Goal: Task Accomplishment & Management: Manage account settings

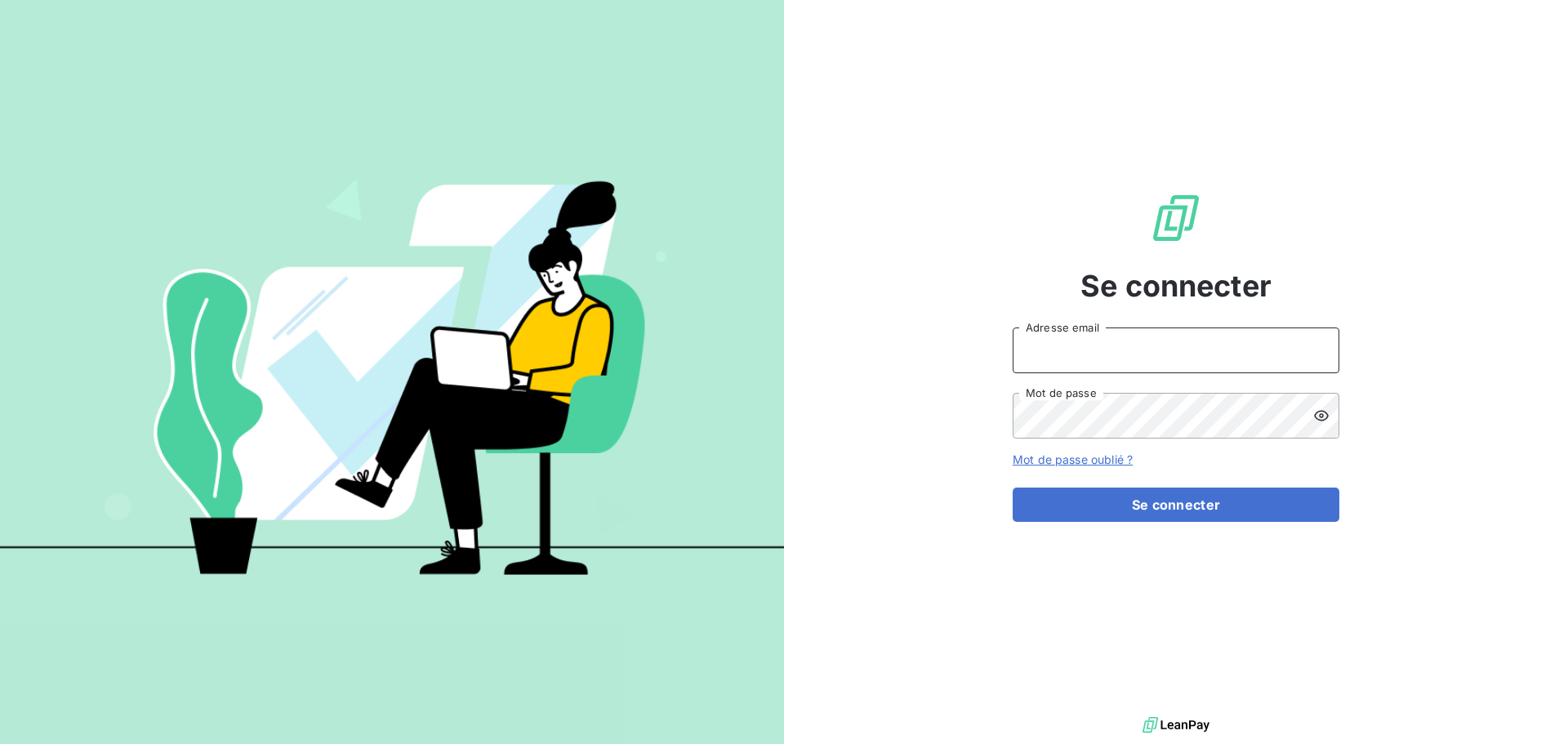
click at [1101, 359] on input "Adresse email" at bounding box center [1176, 349] width 326 height 45
type input "[EMAIL_ADDRESS][DOMAIN_NAME]"
click at [1129, 357] on input "[EMAIL_ADDRESS][DOMAIN_NAME]" at bounding box center [1176, 349] width 326 height 45
drag, startPoint x: 1176, startPoint y: 358, endPoint x: 641, endPoint y: 358, distance: 535.0
click at [641, 358] on div "Se connecter [EMAIL_ADDRESS][DOMAIN_NAME] Adresse email Mot de passe Mot de pas…" at bounding box center [784, 372] width 1568 height 744
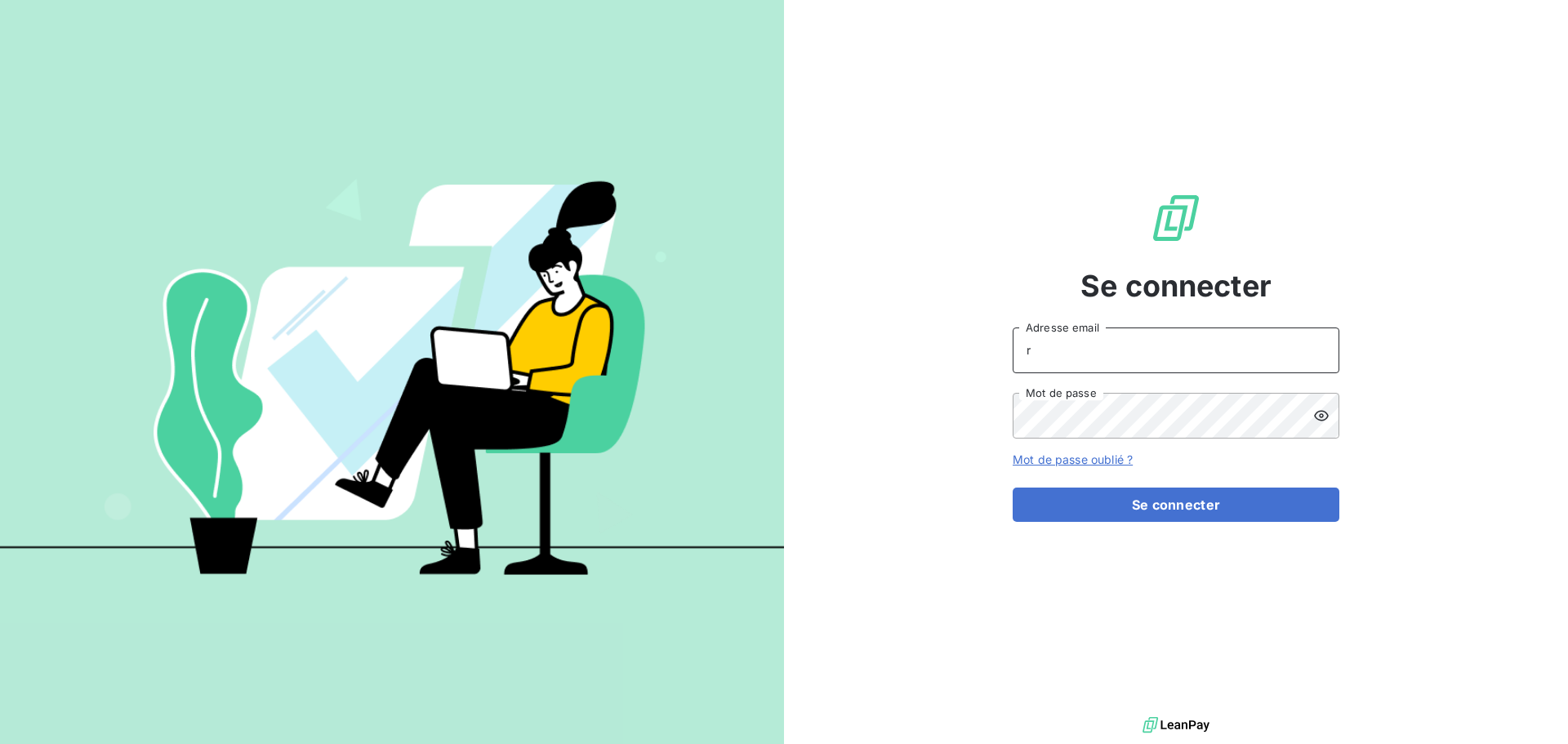
type input "[EMAIL_ADDRESS][DOMAIN_NAME]"
click at [1013, 487] on button "Se connecter" at bounding box center [1176, 504] width 326 height 35
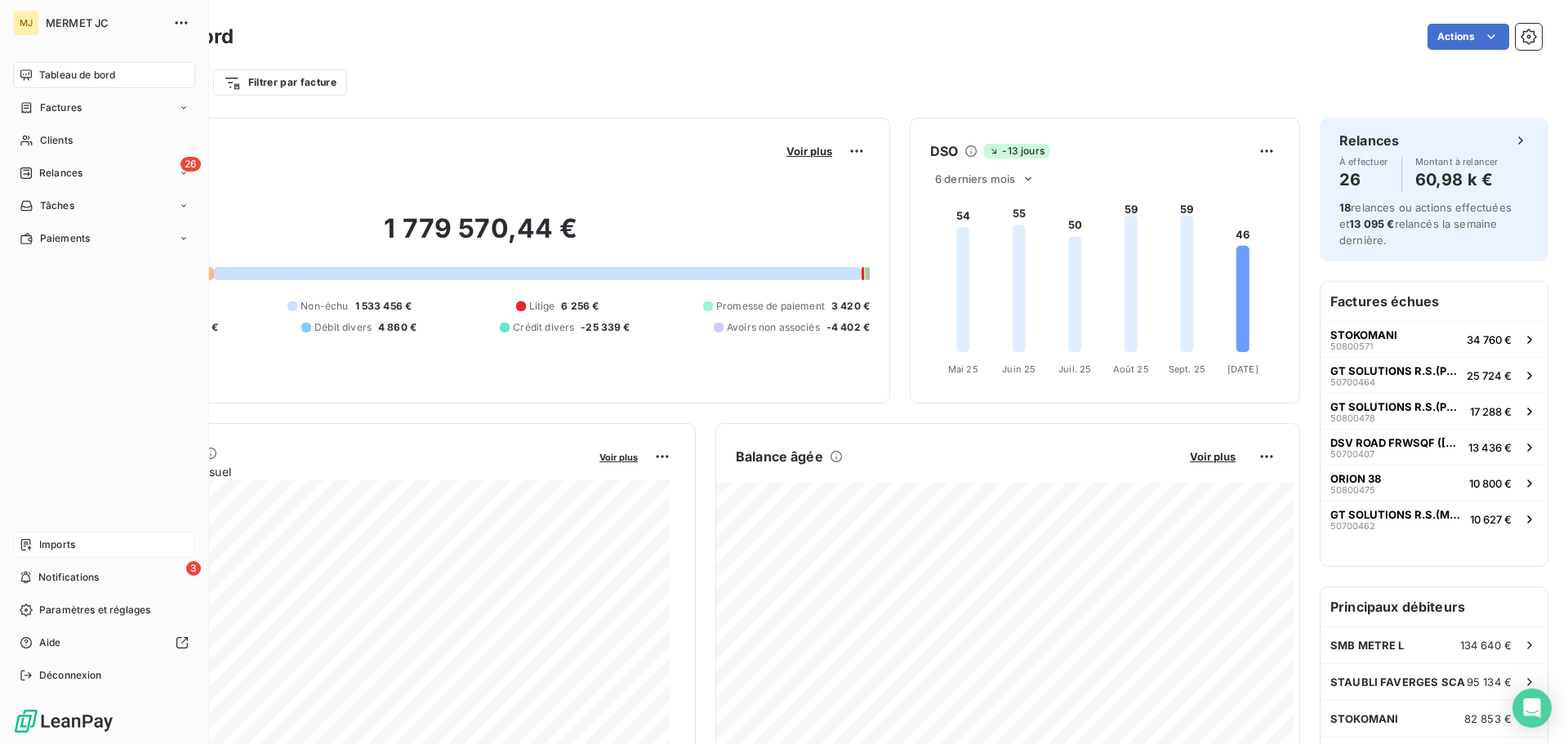
click at [56, 543] on span "Imports" at bounding box center [58, 545] width 36 height 15
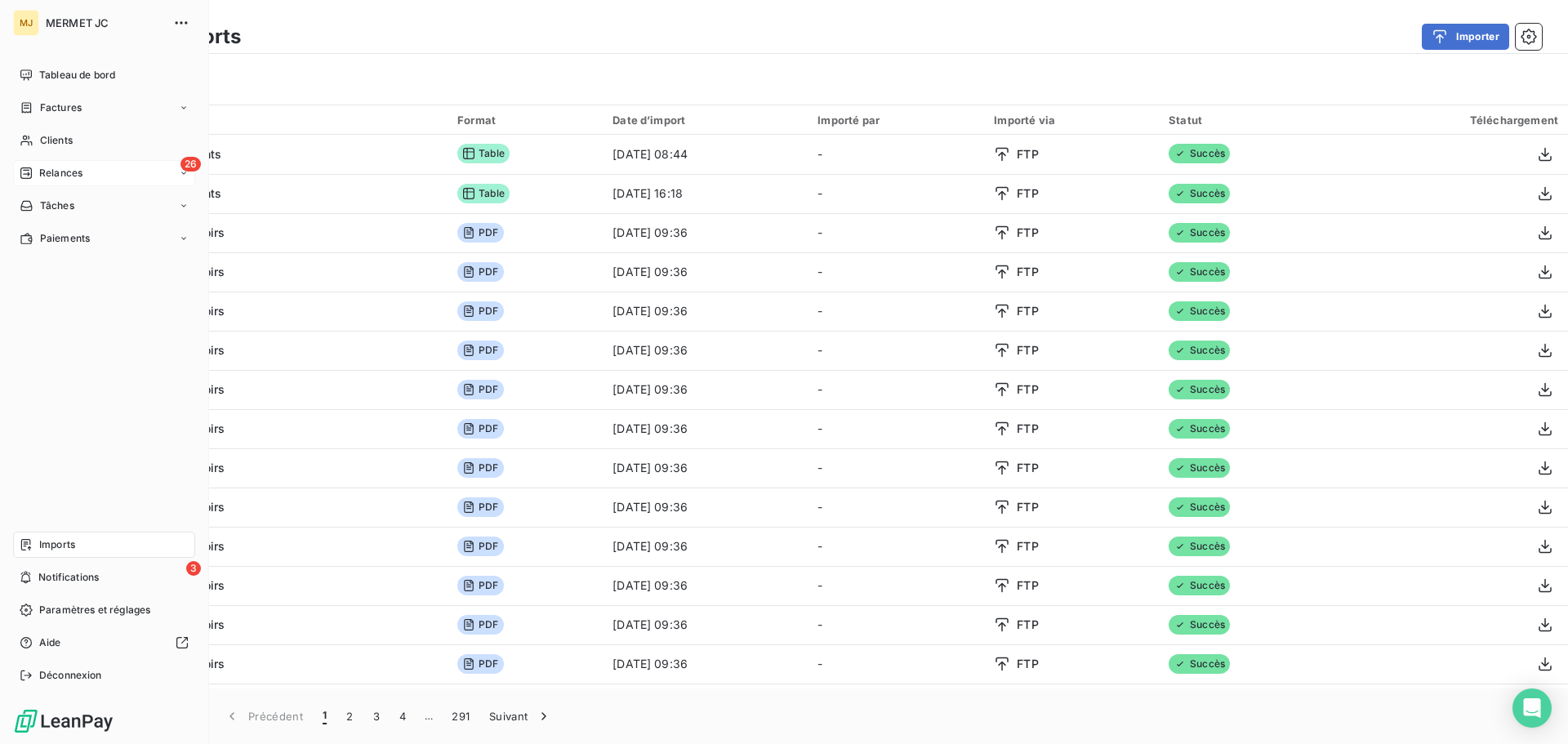
click at [61, 178] on span "Relances" at bounding box center [61, 173] width 44 height 15
click at [58, 205] on span "À effectuer" at bounding box center [66, 206] width 53 height 15
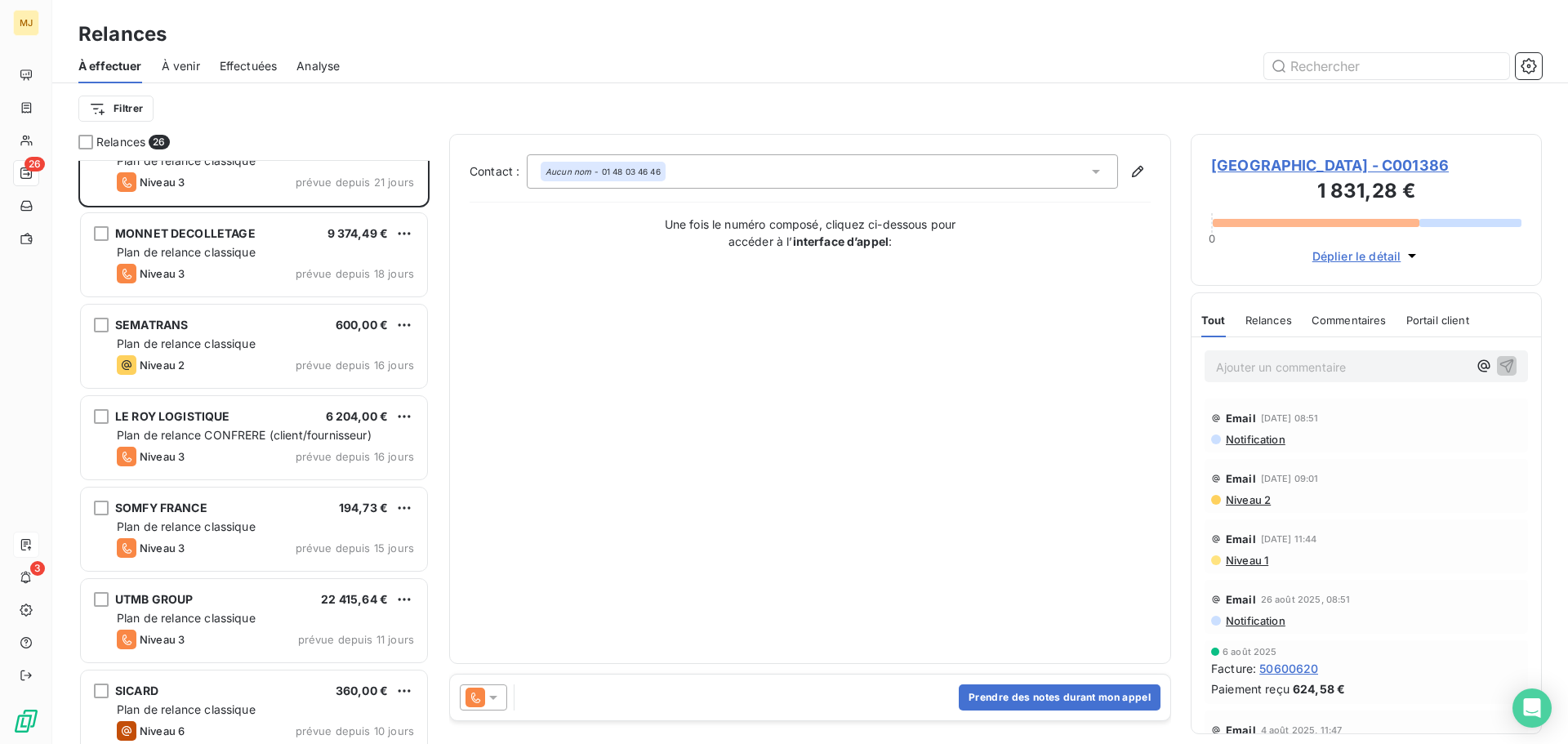
scroll to position [409, 0]
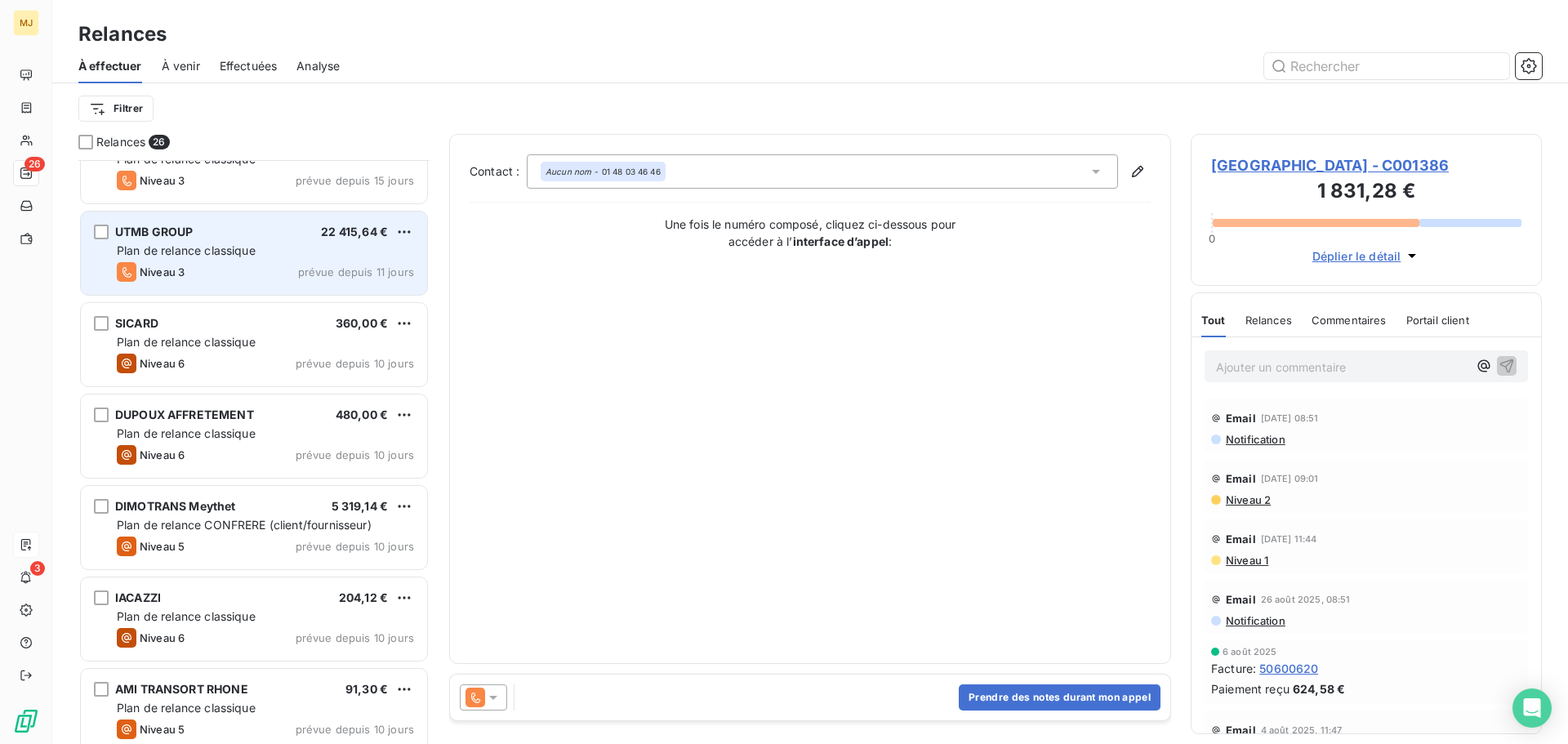
click at [223, 271] on div "Niveau 3 prévue depuis 11 jours" at bounding box center [265, 272] width 298 height 20
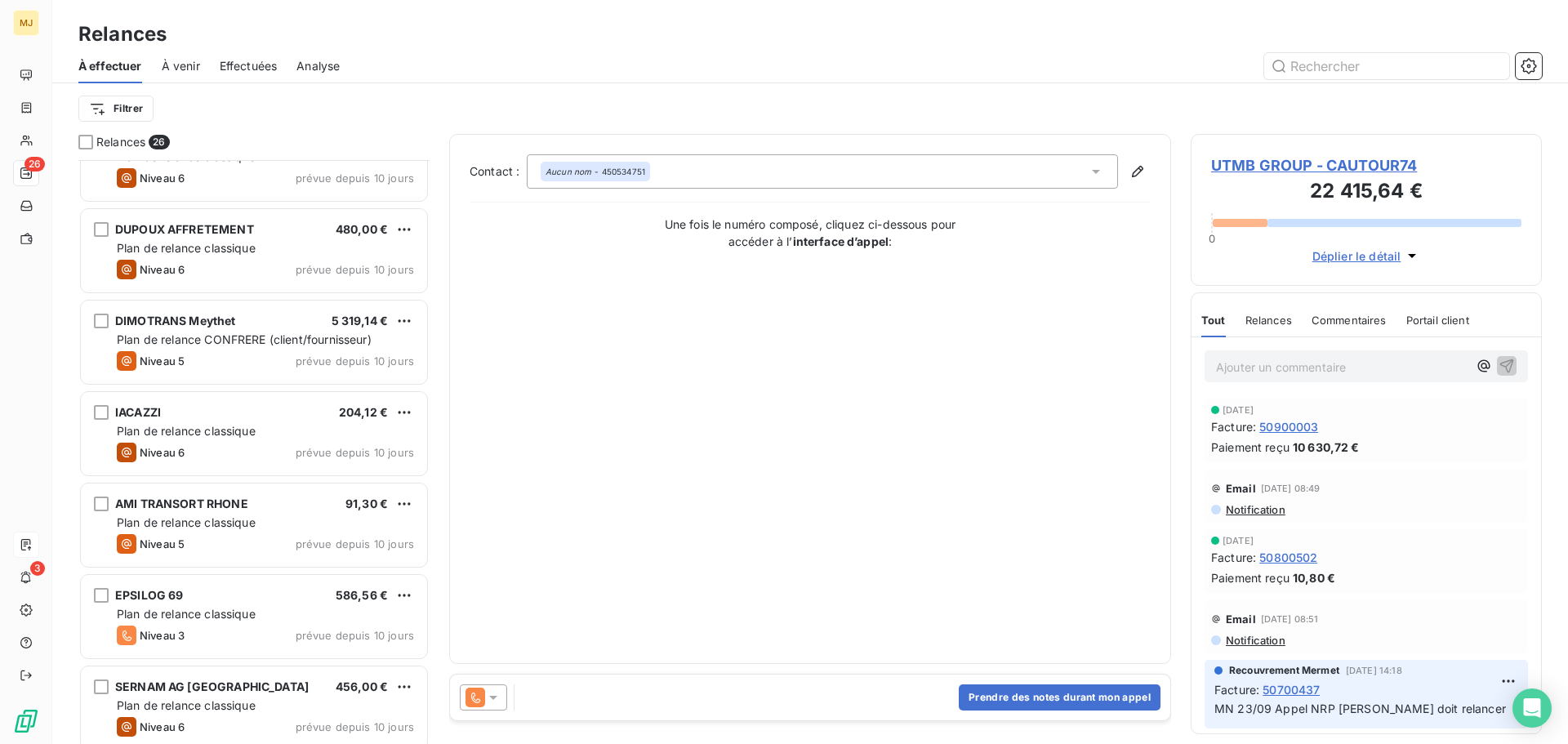
scroll to position [654, 0]
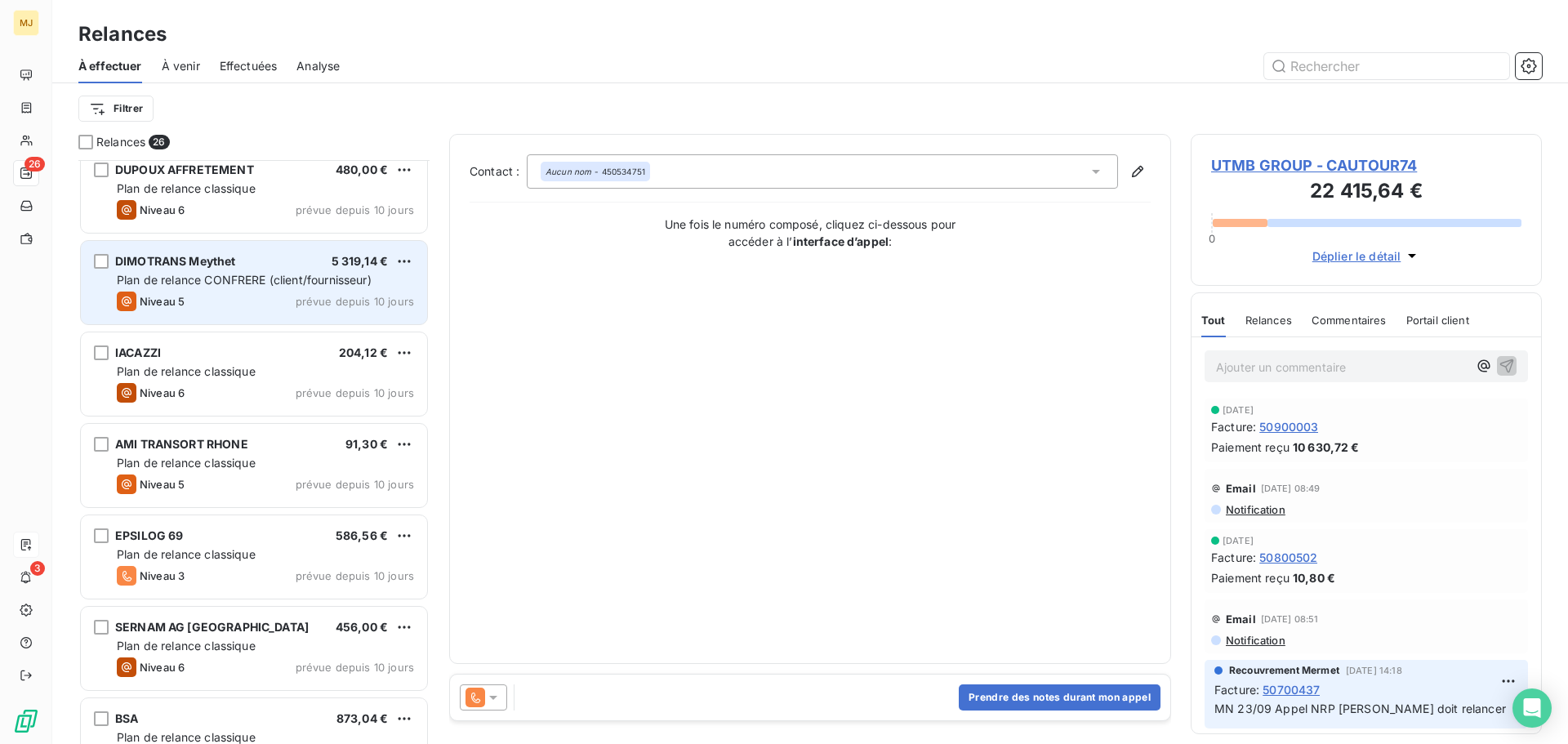
click at [244, 287] on div "Plan de relance CONFRERE (client/fournisseur)" at bounding box center [265, 280] width 298 height 16
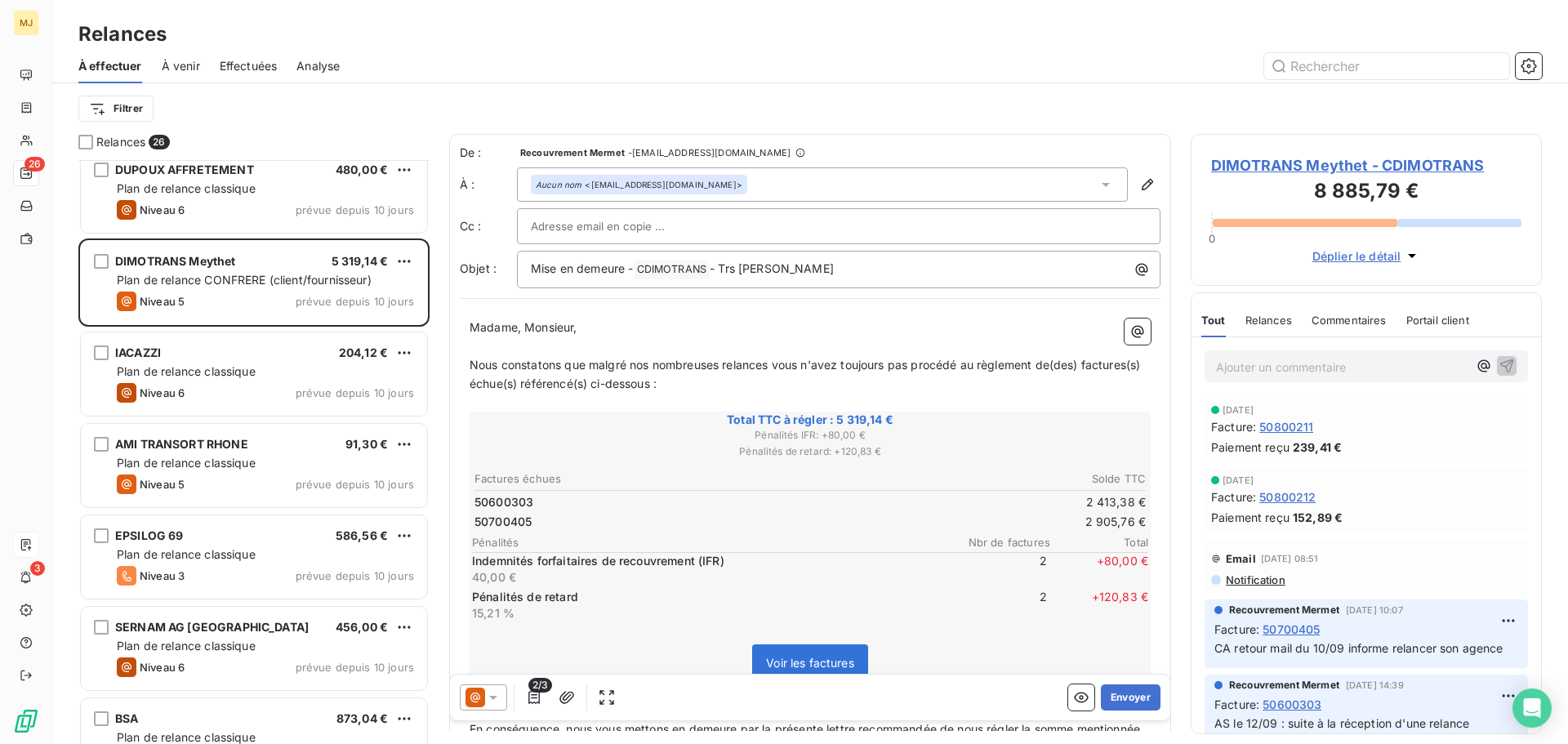
click at [1284, 370] on p "Ajouter un commentaire ﻿" at bounding box center [1341, 367] width 251 height 21
click at [1335, 367] on span "AS le 09/10 : relance Mr [PERSON_NAME]" at bounding box center [1331, 365] width 231 height 14
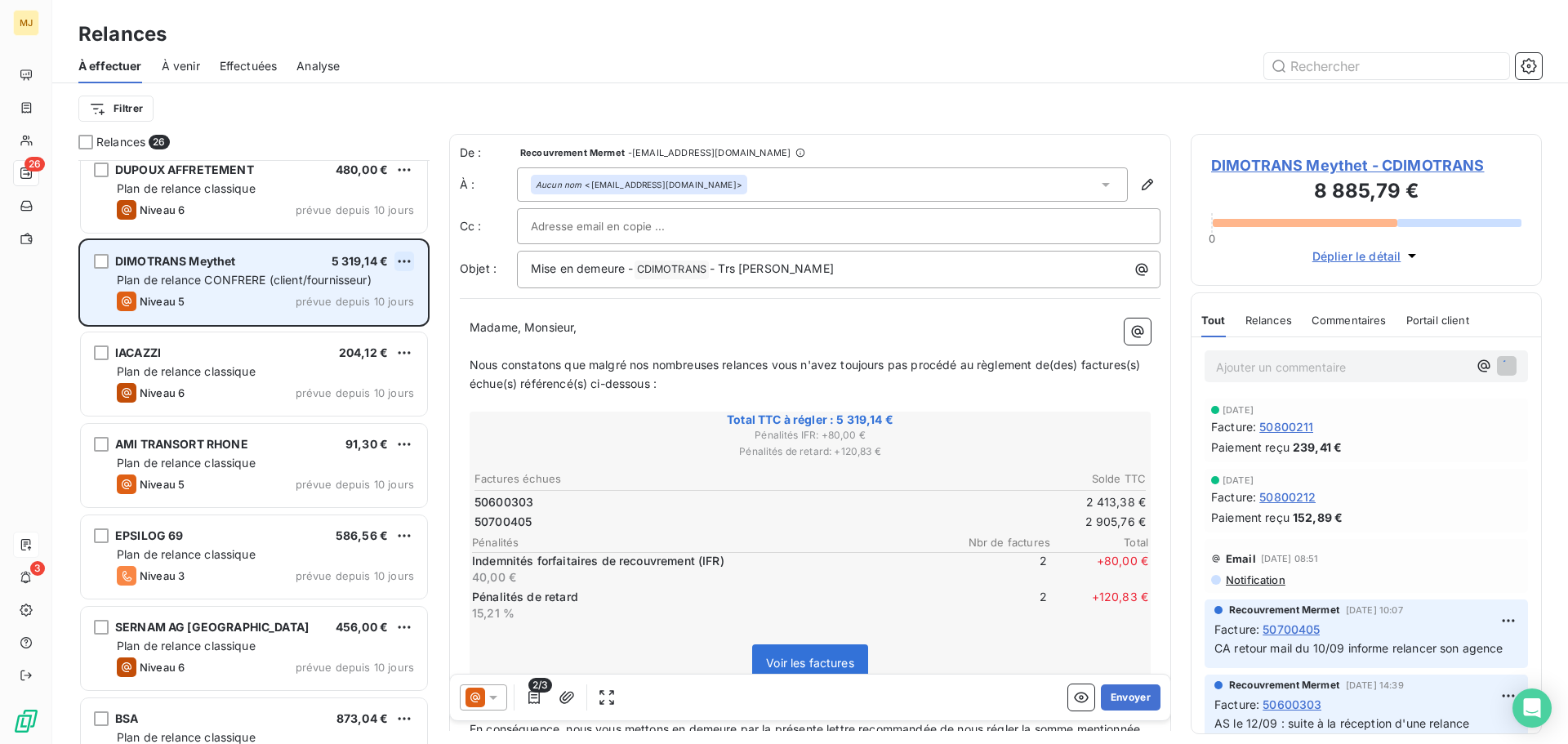
click at [403, 255] on html "MJ 26 3 Relances À effectuer À venir Effectuées Analyse Filtrer Relances 26 SIC…" at bounding box center [784, 372] width 1568 height 744
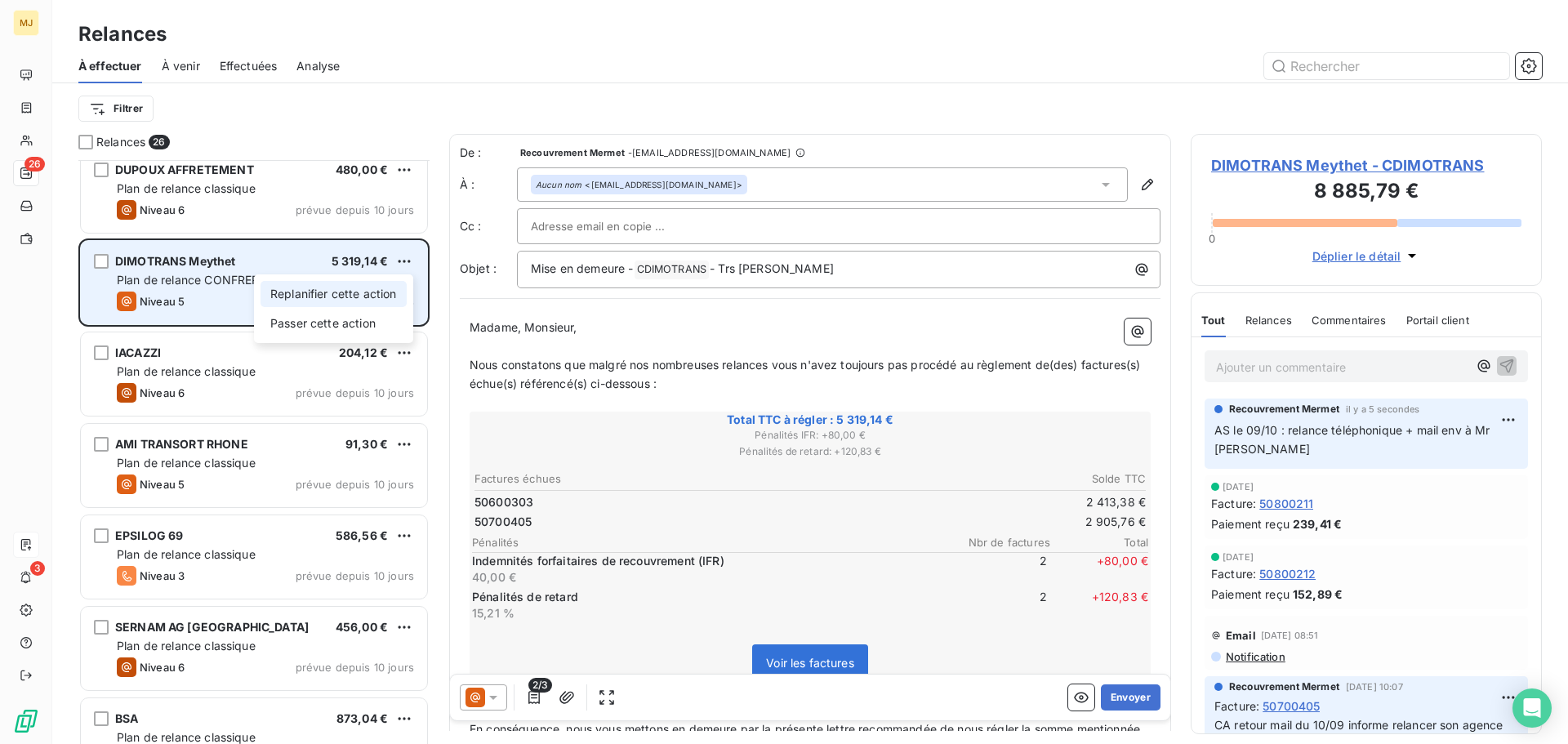
click at [370, 289] on div "Replanifier cette action" at bounding box center [333, 294] width 146 height 26
select select "9"
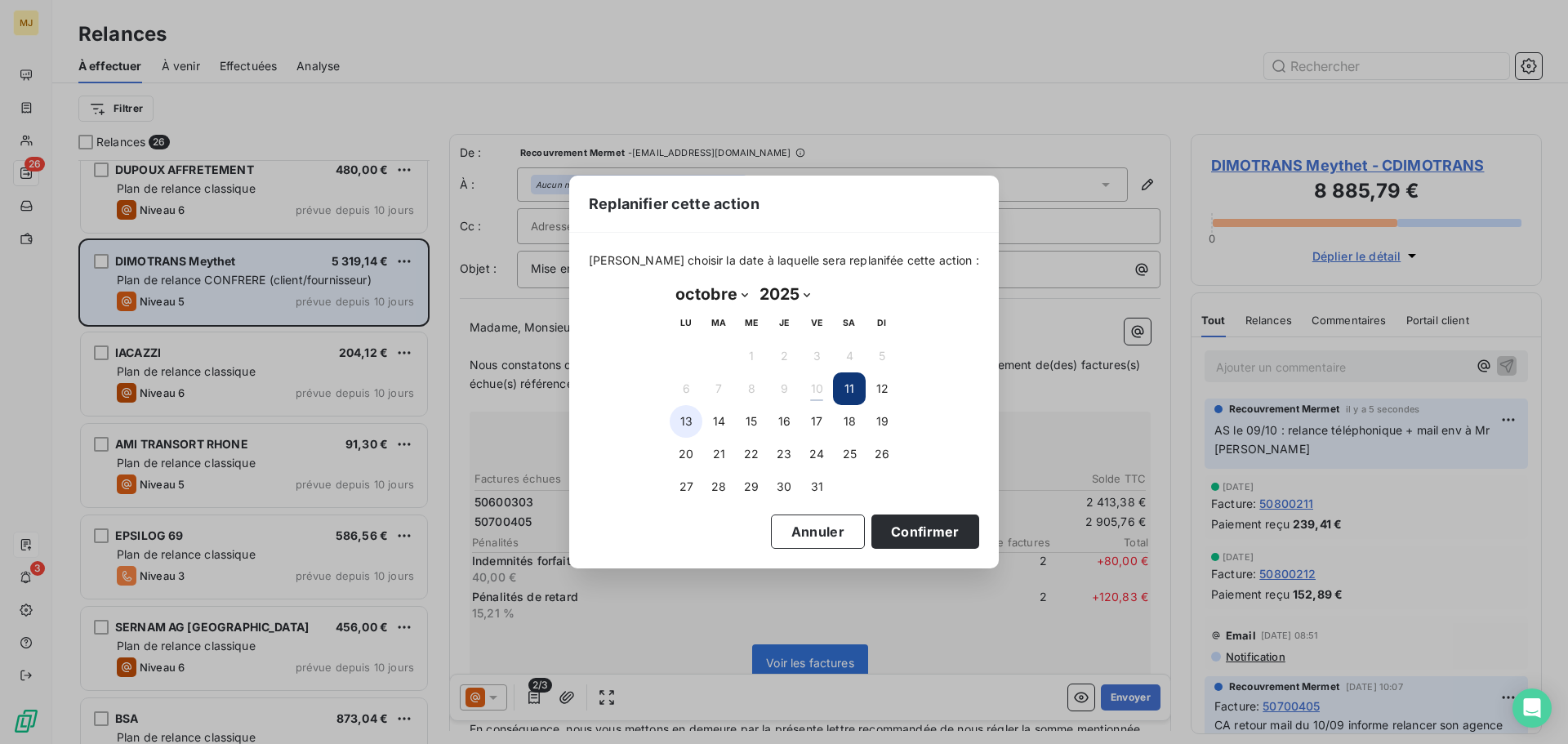
click at [688, 413] on button "13" at bounding box center [686, 421] width 33 height 33
click at [901, 524] on button "Confirmer" at bounding box center [925, 531] width 108 height 35
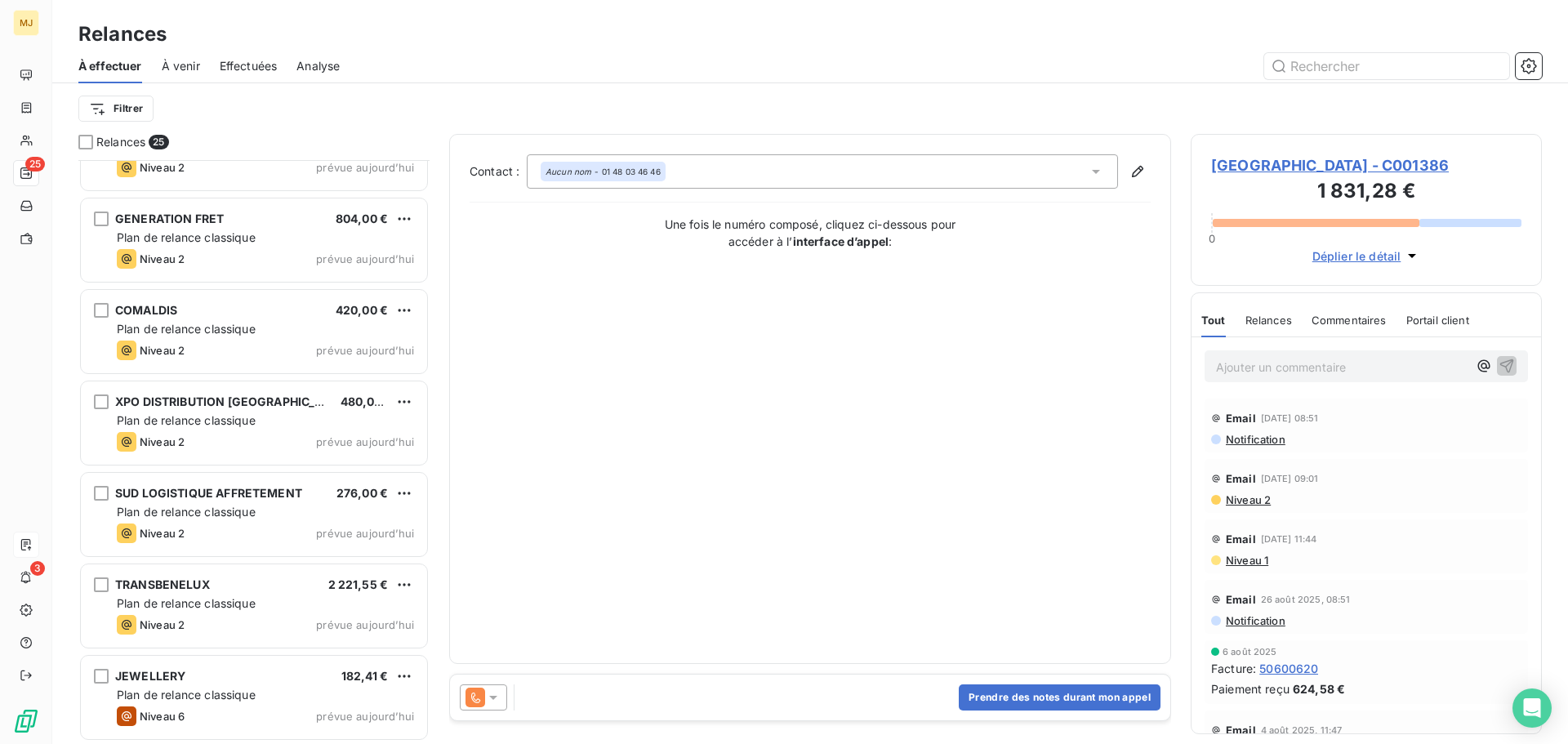
scroll to position [1703, 0]
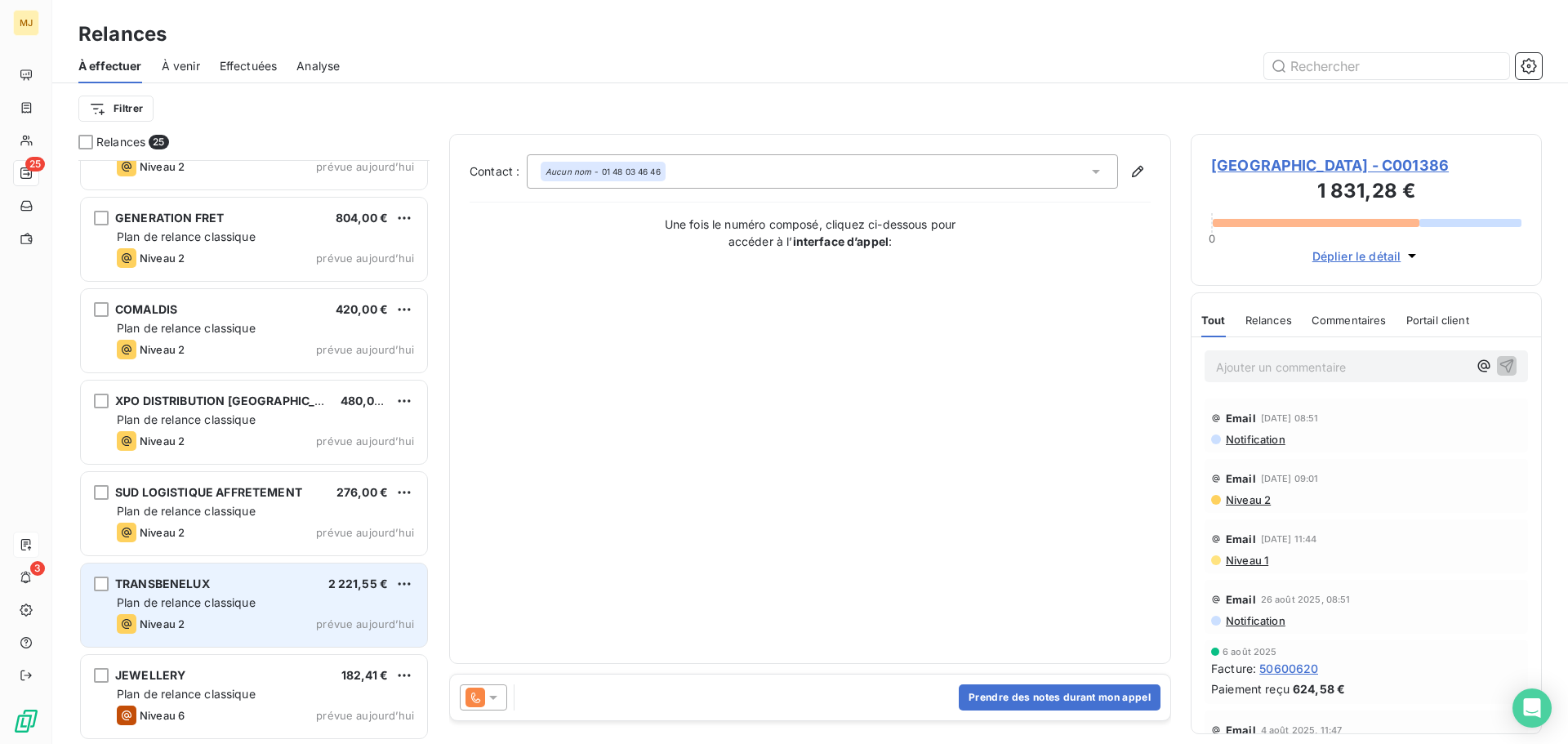
click at [230, 615] on div "Niveau 2 prévue aujourd’hui" at bounding box center [265, 624] width 298 height 20
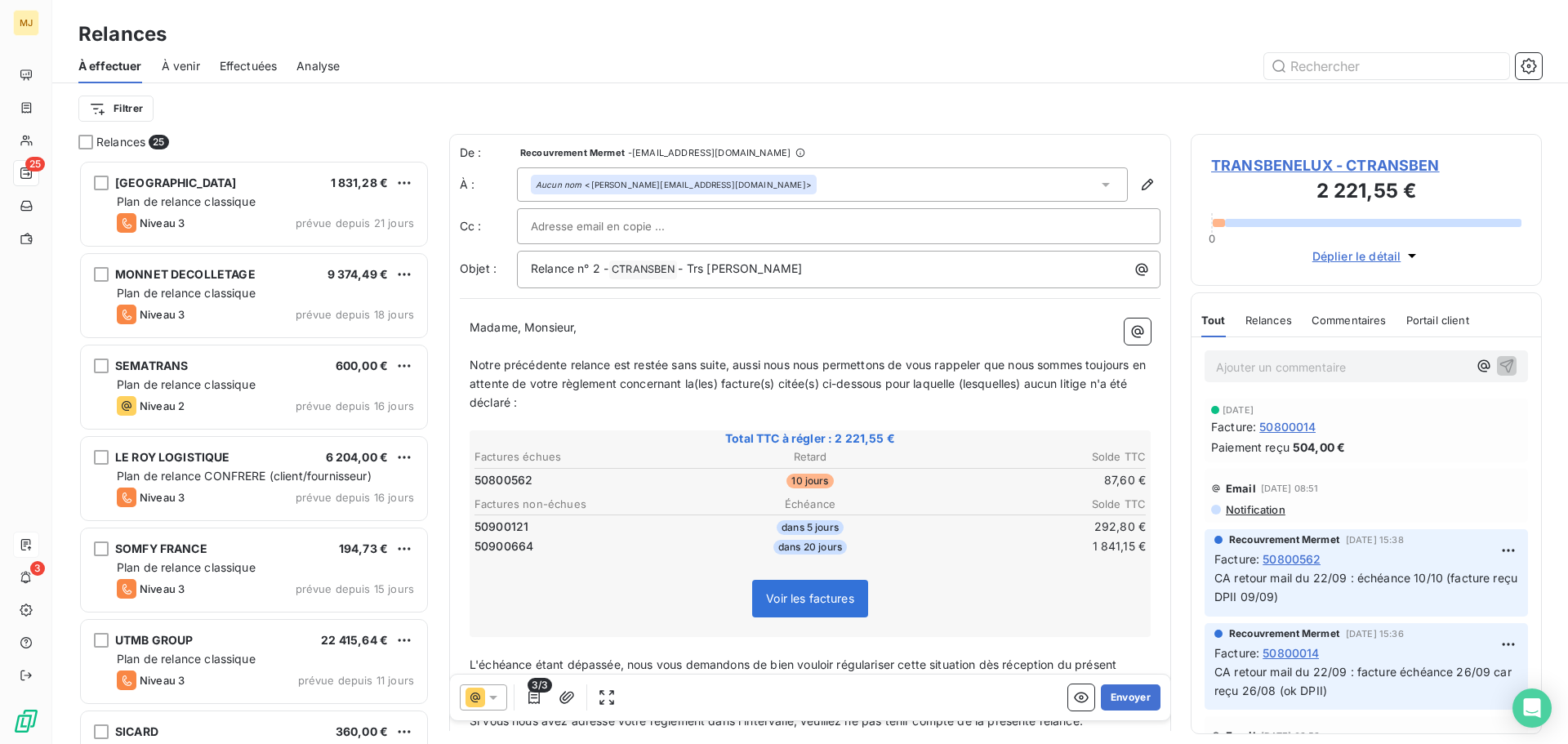
scroll to position [572, 339]
